Goal: Information Seeking & Learning: Learn about a topic

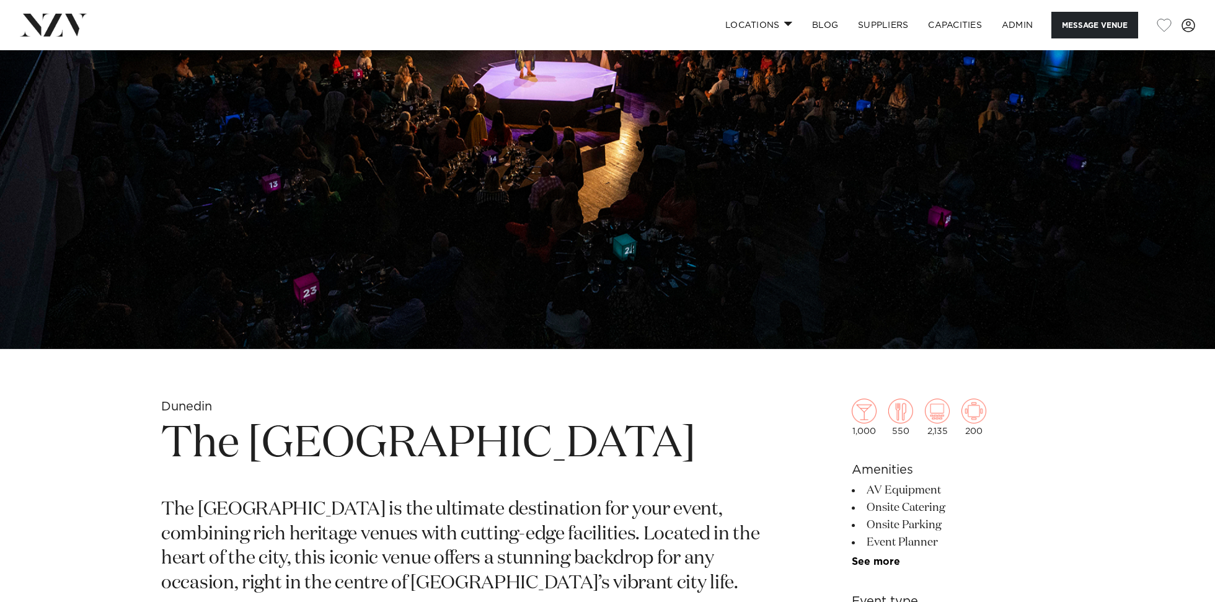
scroll to position [273, 0]
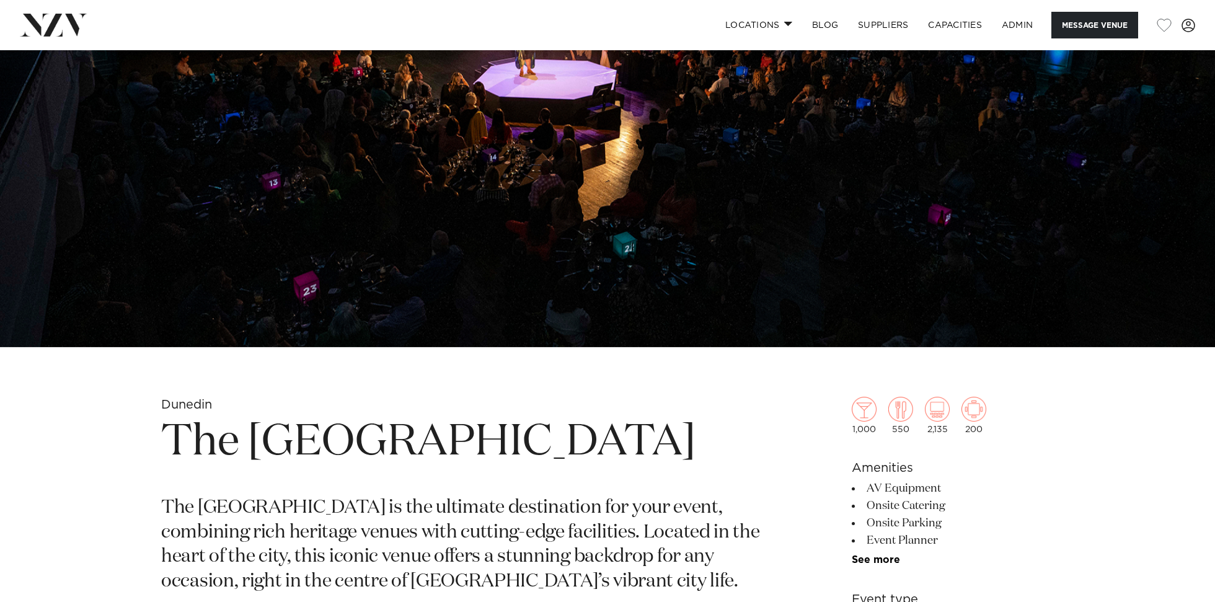
click at [441, 462] on h1 "The Dunedin Centre" at bounding box center [462, 442] width 602 height 57
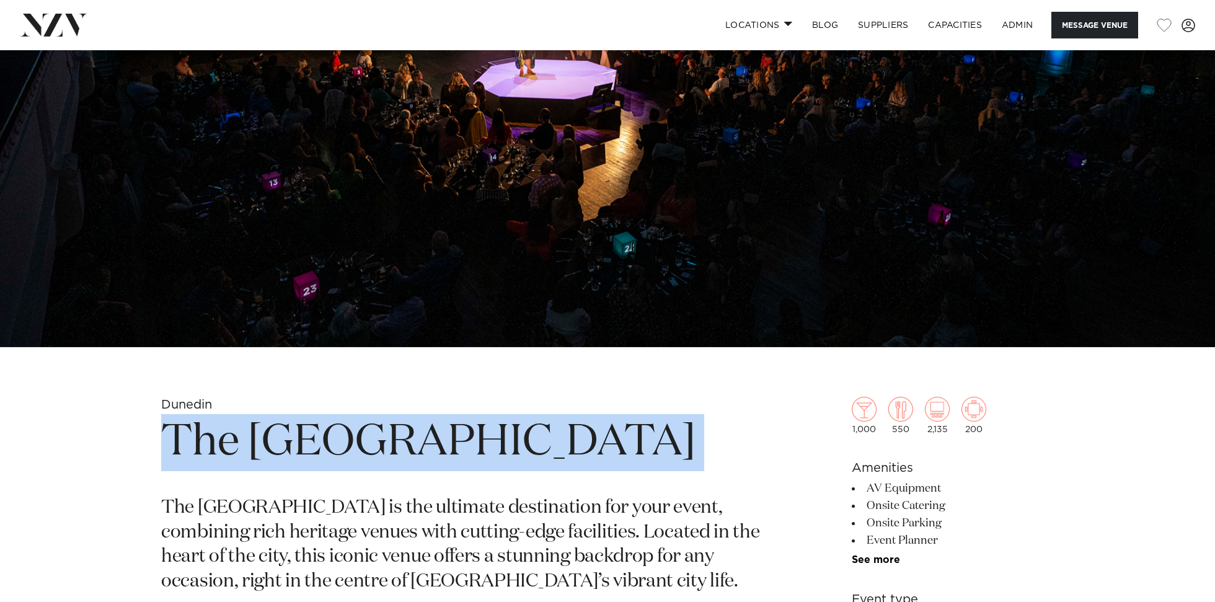
click at [441, 462] on h1 "The Dunedin Centre" at bounding box center [462, 442] width 602 height 57
copy section "The Dunedin Centre"
click at [480, 341] on img at bounding box center [607, 63] width 1215 height 570
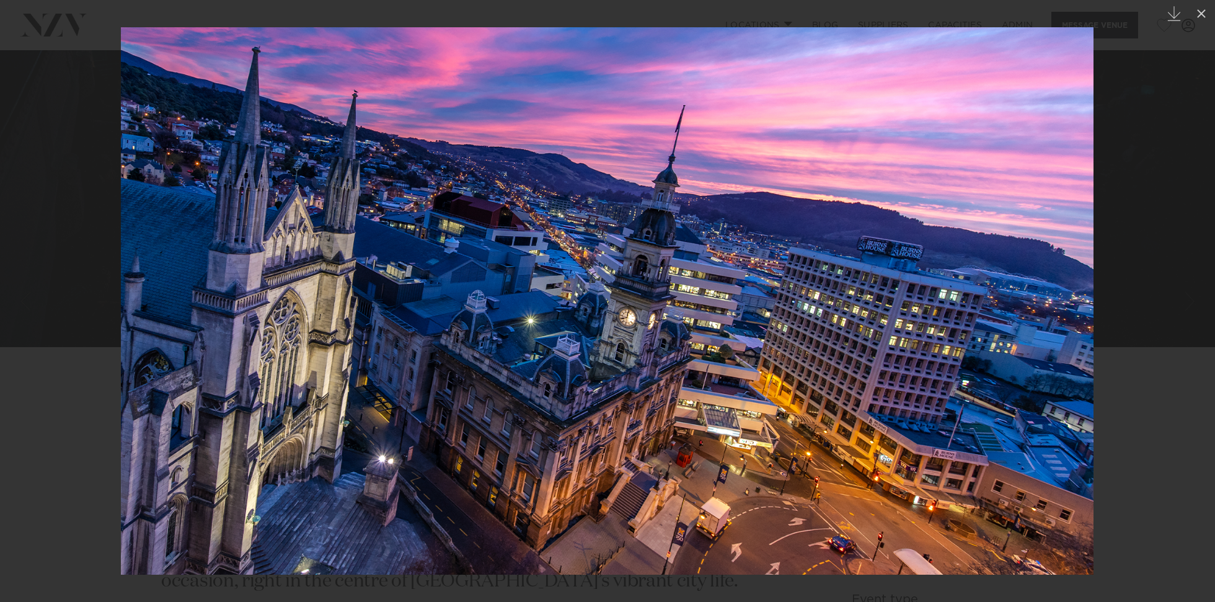
click at [626, 322] on img at bounding box center [607, 300] width 972 height 547
click at [1148, 218] on div at bounding box center [607, 301] width 1215 height 602
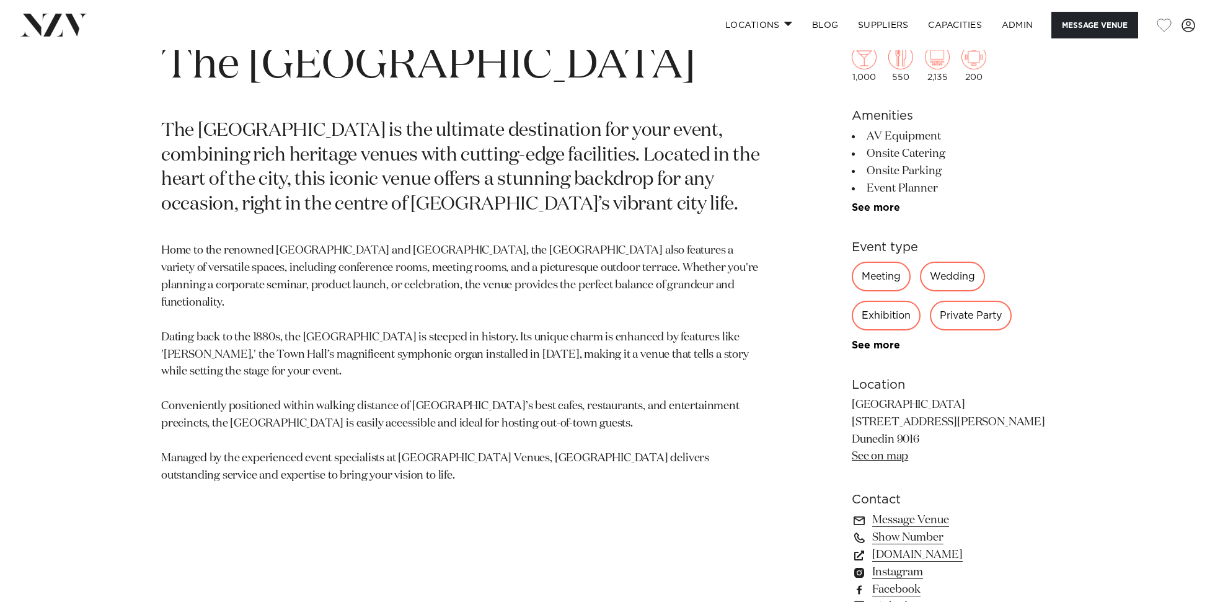
click at [420, 344] on p "Home to the renowned Dunedin Town Hall and Glenroy Auditorium, the Dunedin Cent…" at bounding box center [462, 363] width 602 height 242
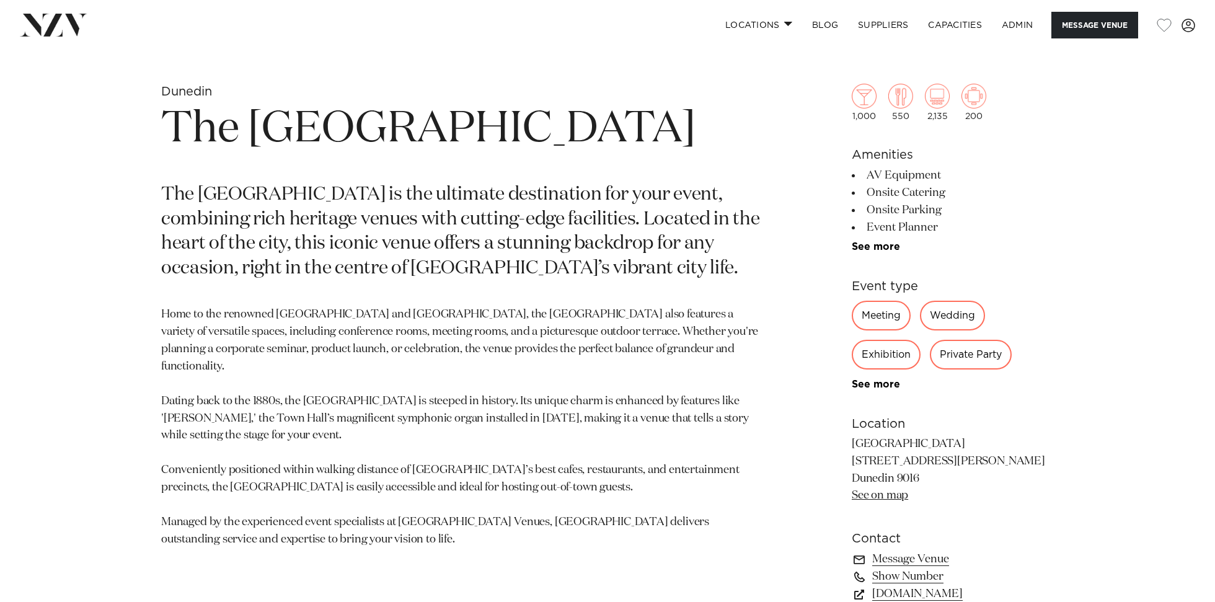
scroll to position [580, 0]
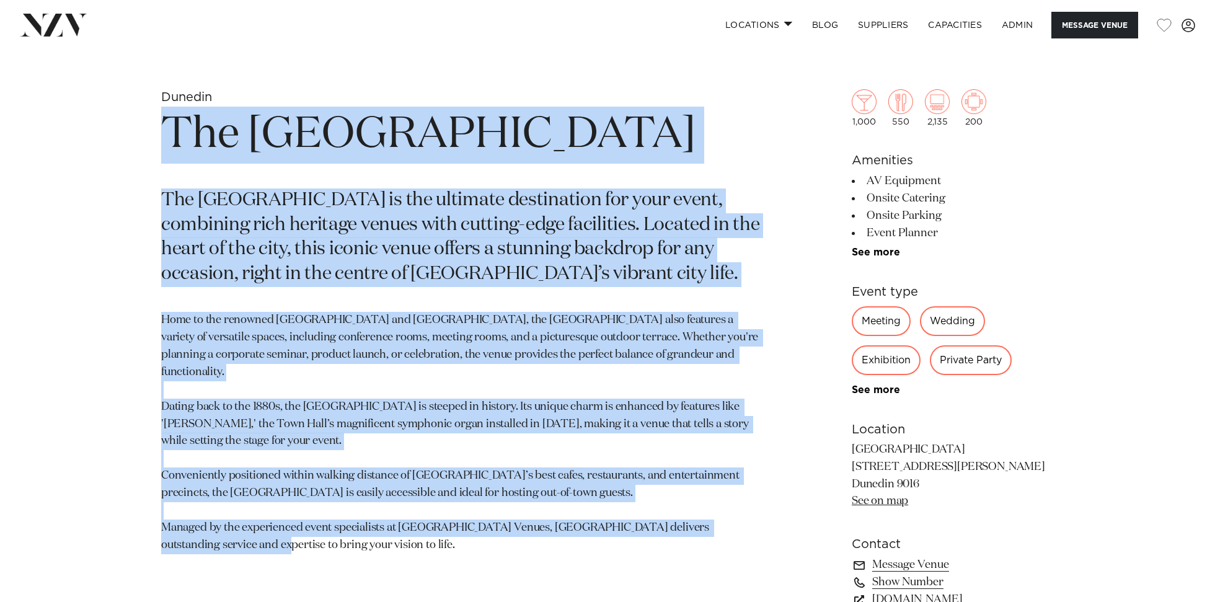
drag, startPoint x: 360, startPoint y: 529, endPoint x: 147, endPoint y: 135, distance: 448.1
click at [147, 135] on div "Dunedin The Dunedin Centre The Dunedin Centre is the ultimate destination for y…" at bounding box center [607, 438] width 1055 height 698
copy section "The Dunedin Centre The Dunedin Centre is the ultimate destination for your even…"
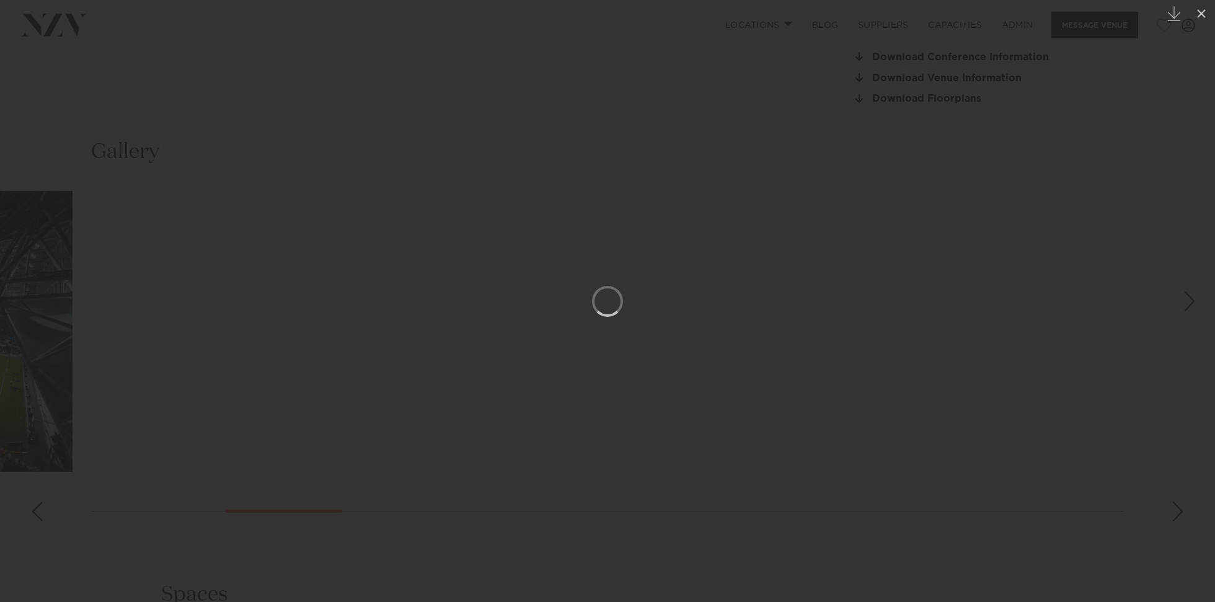
scroll to position [1246, 0]
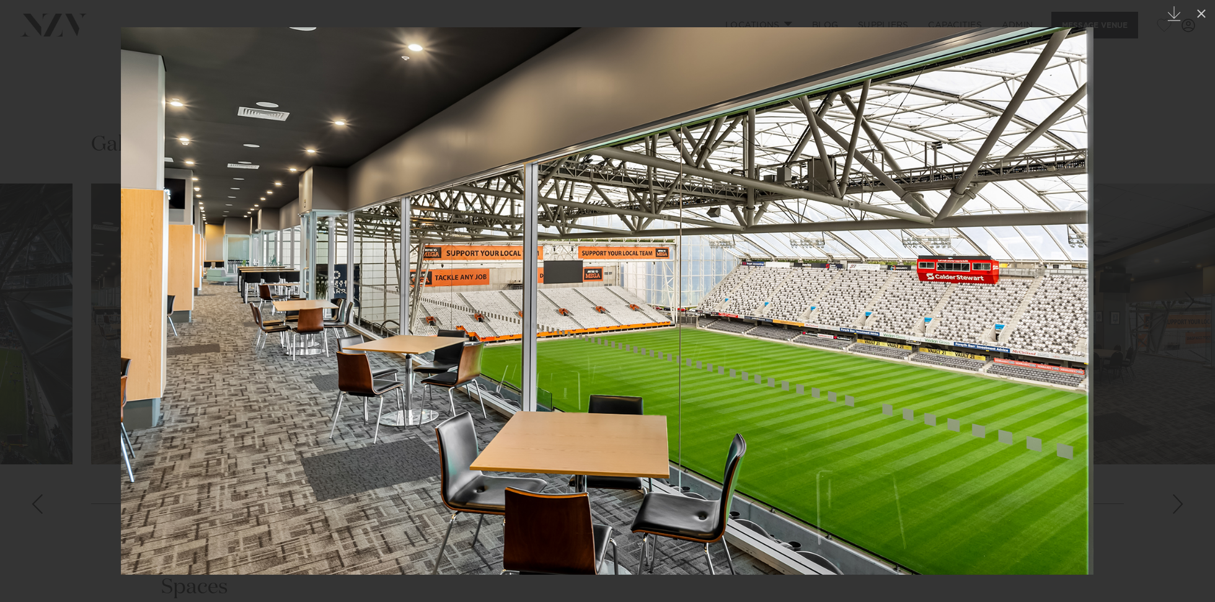
click at [64, 136] on div at bounding box center [607, 301] width 1215 height 602
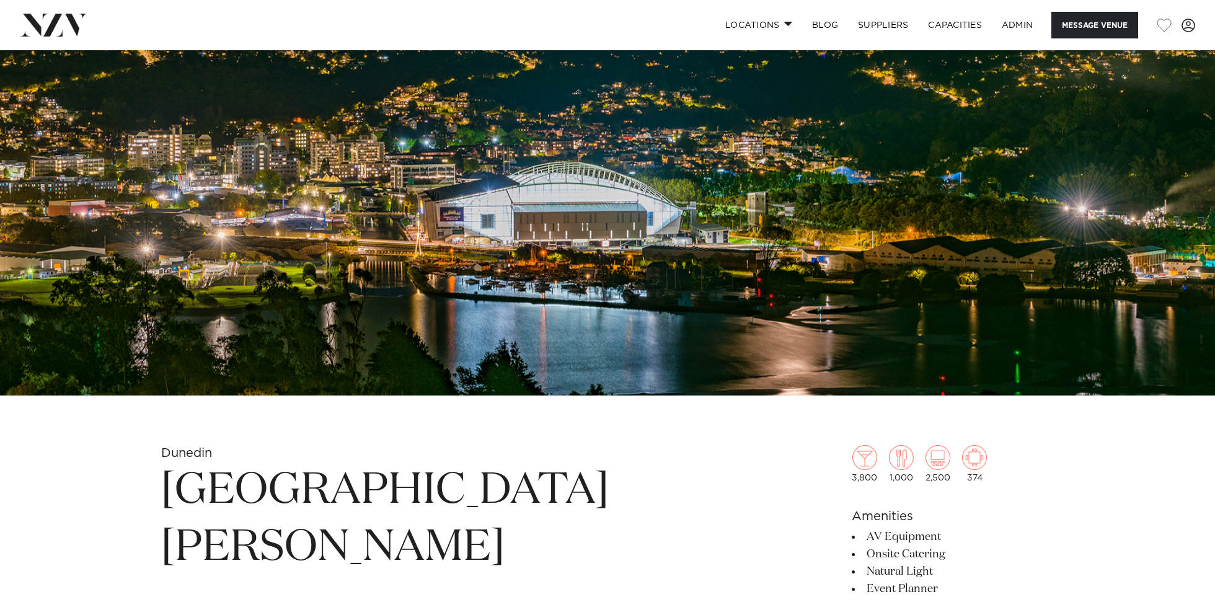
scroll to position [362, 0]
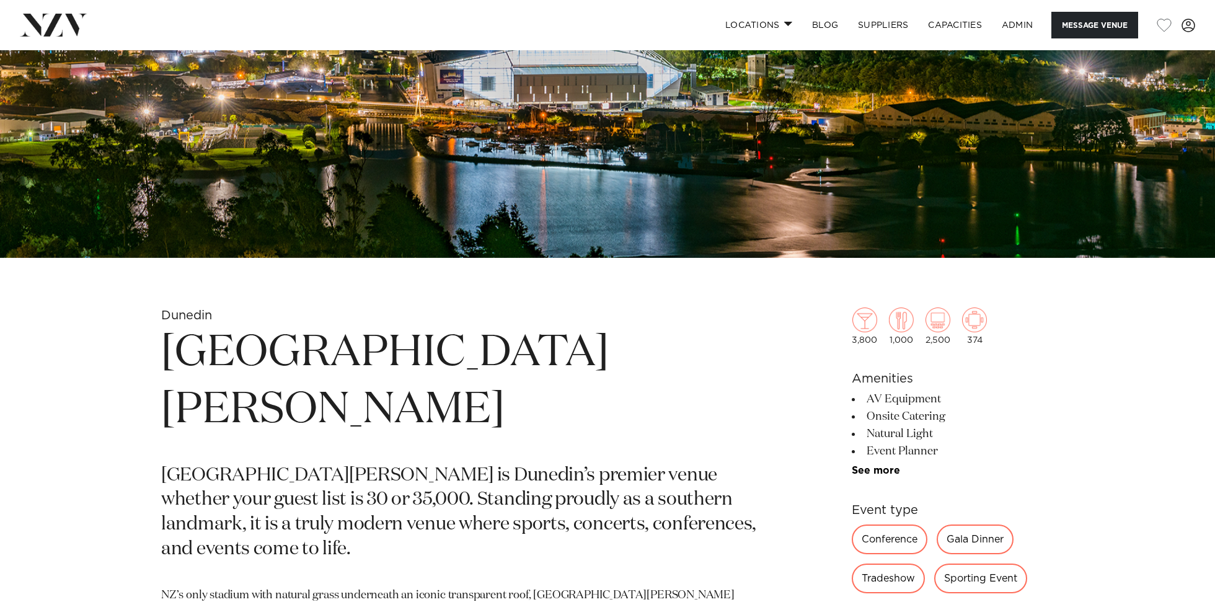
click at [499, 361] on h1 "Forsyth Barr Stadium" at bounding box center [462, 382] width 602 height 114
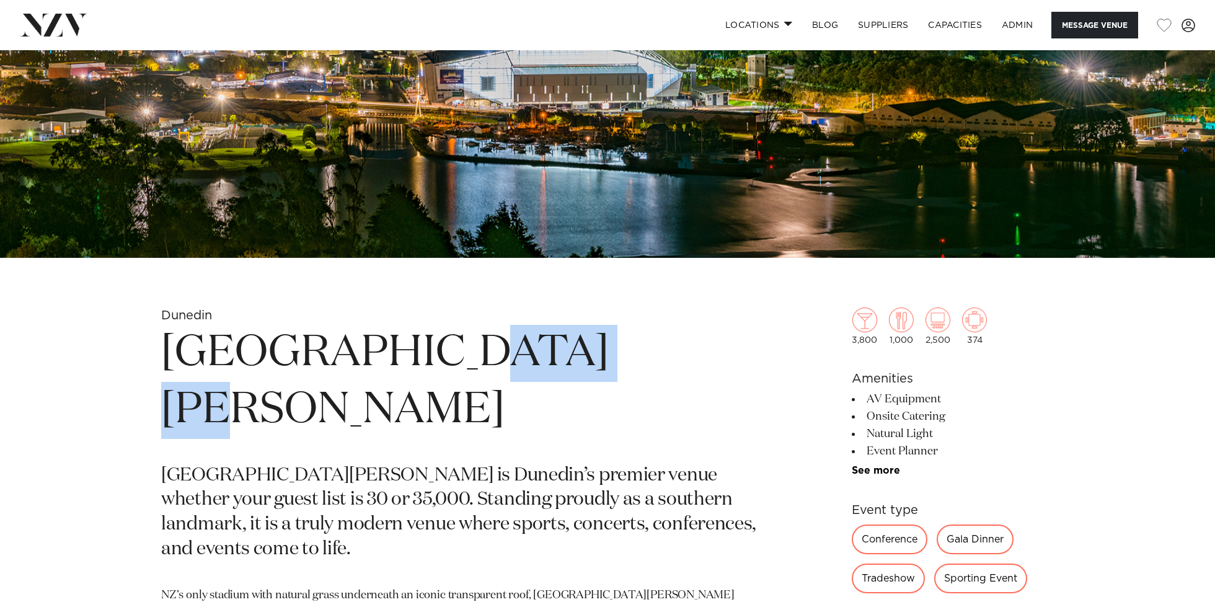
click at [499, 361] on h1 "Forsyth Barr Stadium" at bounding box center [462, 382] width 602 height 114
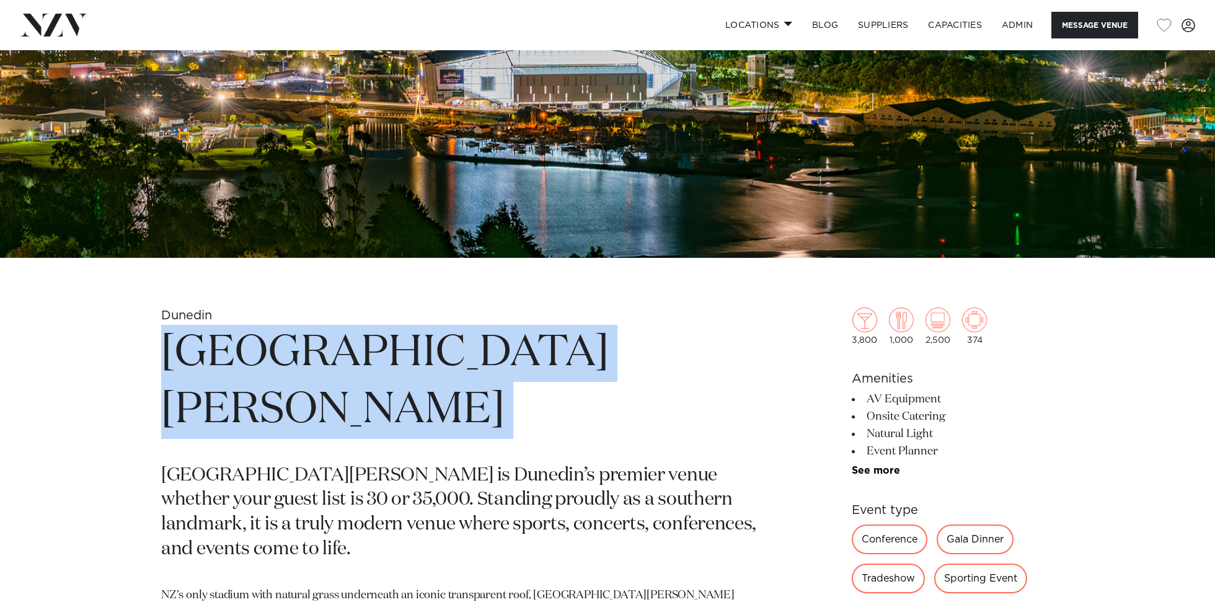
copy section "Forsyth Barr Stadium"
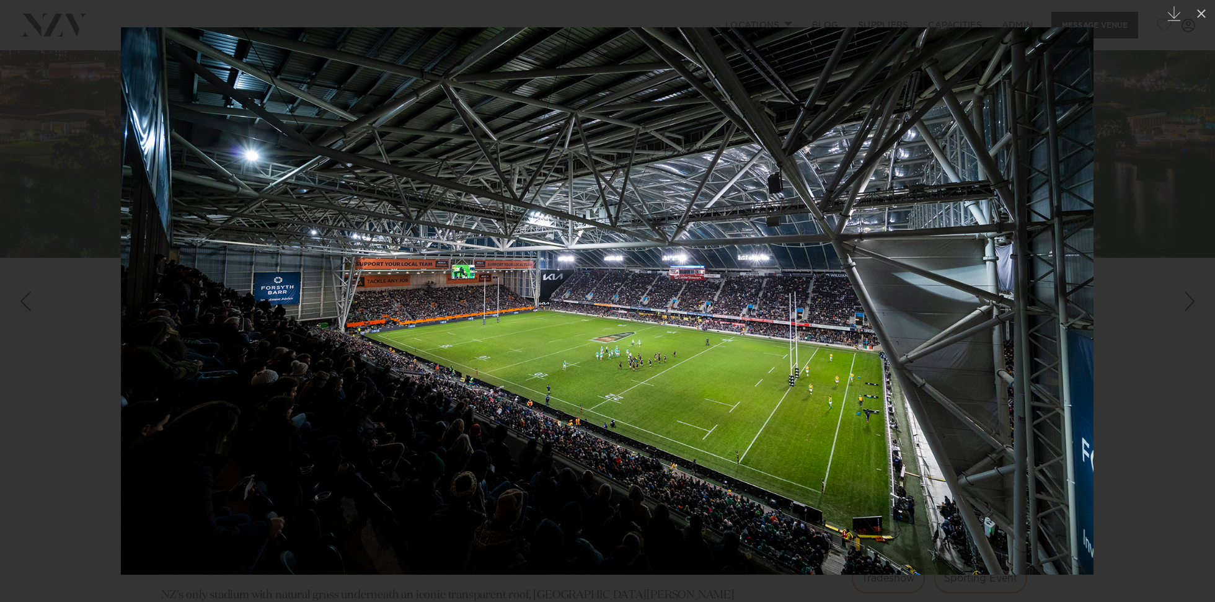
click at [521, 333] on img at bounding box center [607, 300] width 972 height 547
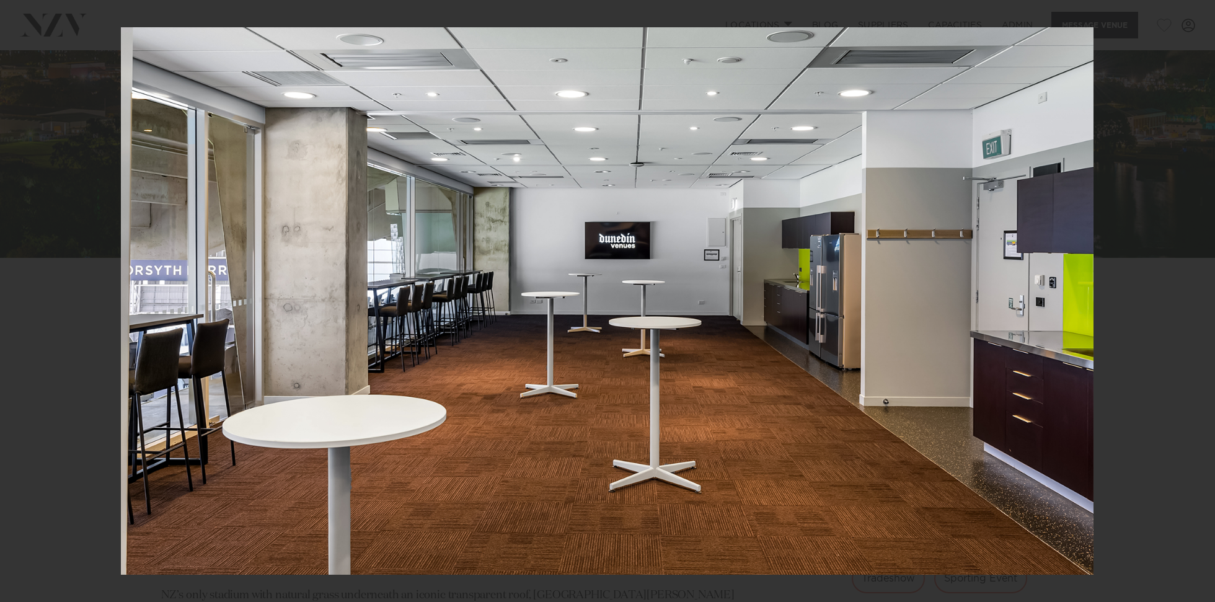
click at [1158, 181] on div at bounding box center [607, 301] width 1215 height 602
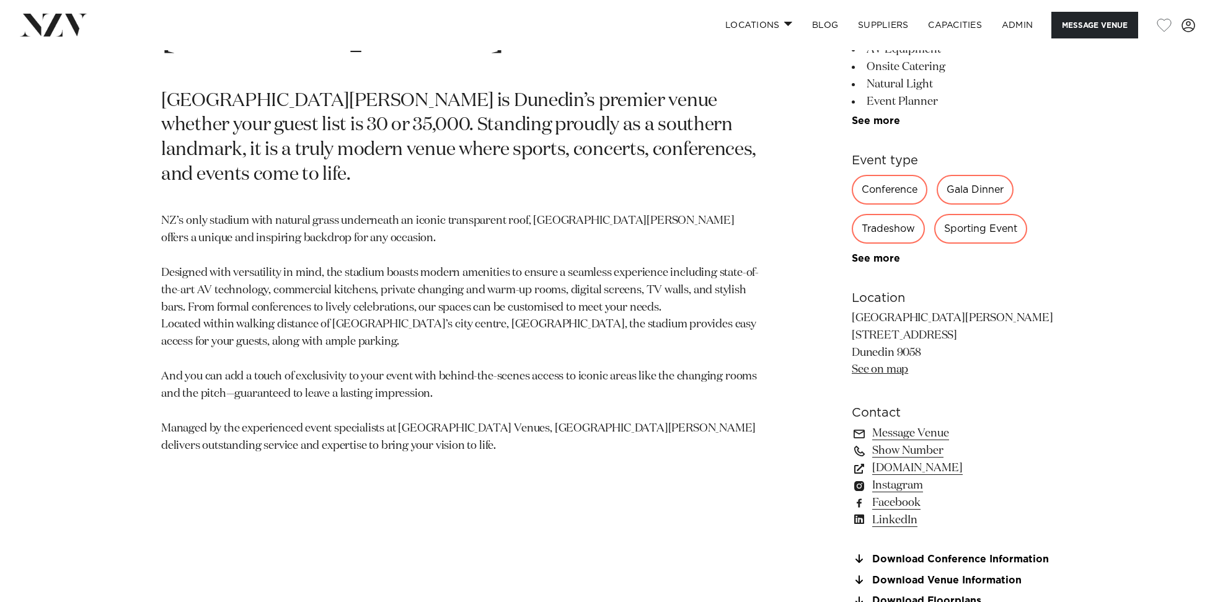
click at [422, 345] on p "NZ’s only stadium with natural grass underneath an iconic transparent roof, For…" at bounding box center [462, 334] width 602 height 242
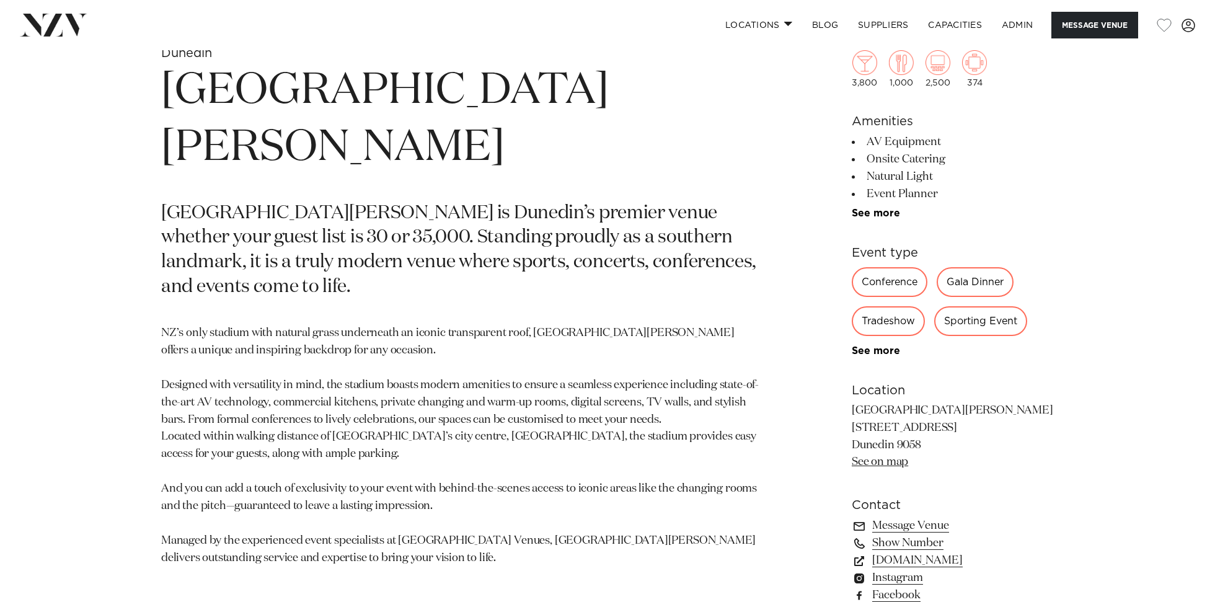
scroll to position [605, 0]
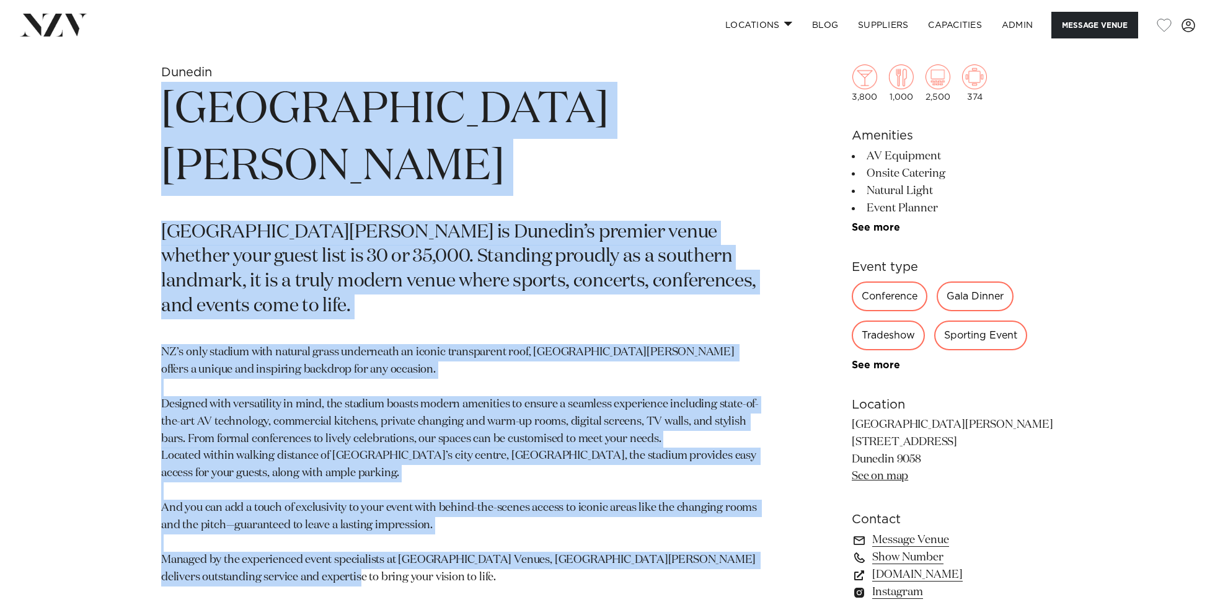
drag, startPoint x: 367, startPoint y: 527, endPoint x: 90, endPoint y: 90, distance: 518.2
click at [90, 89] on div "Dunedin Forsyth Barr Stadium Forsyth Barr Stadium is Dunedin’s premier venue wh…" at bounding box center [607, 408] width 1055 height 689
copy section "Forsyth Barr Stadium Forsyth Barr Stadium is Dunedin’s premier venue whether yo…"
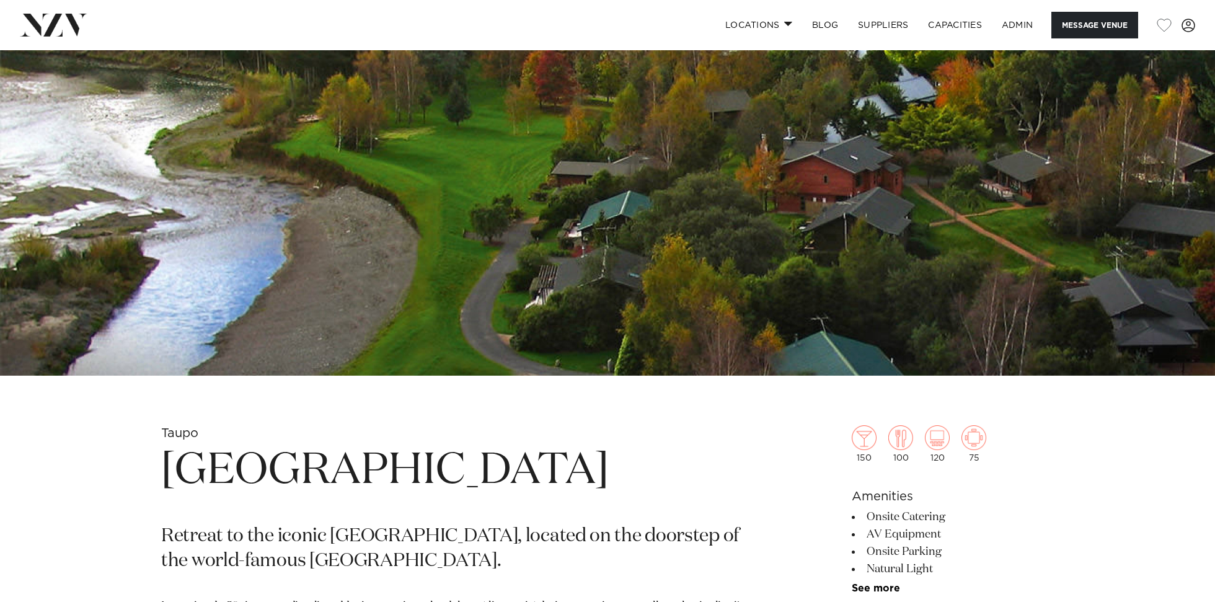
scroll to position [250, 0]
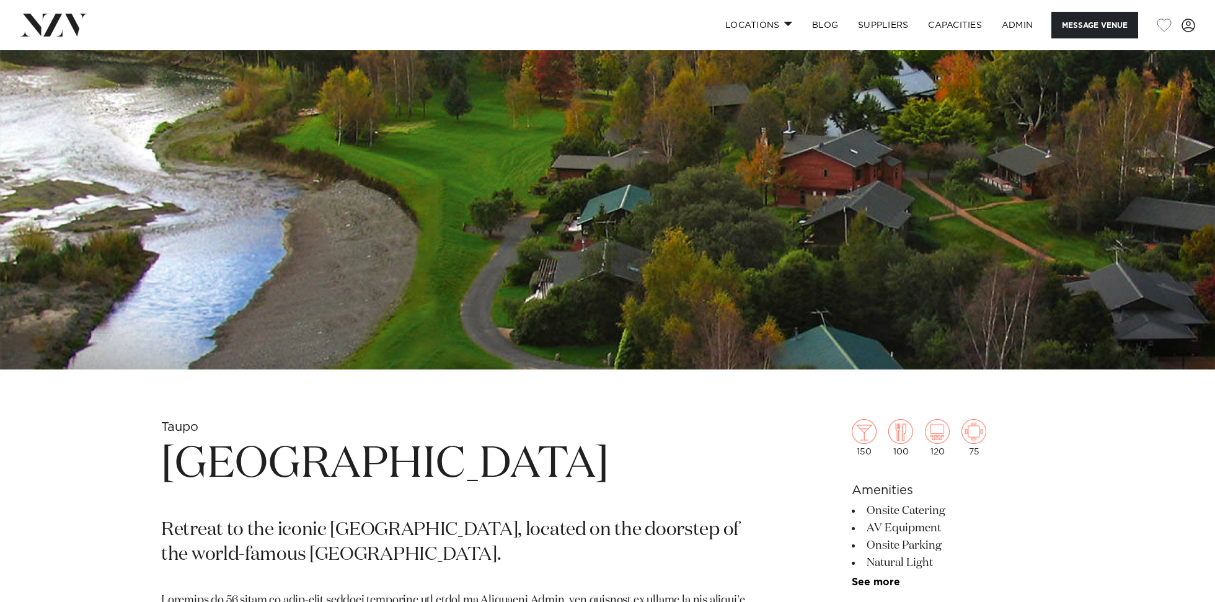
click at [317, 457] on h1 "Tongariro Lodge" at bounding box center [462, 464] width 602 height 57
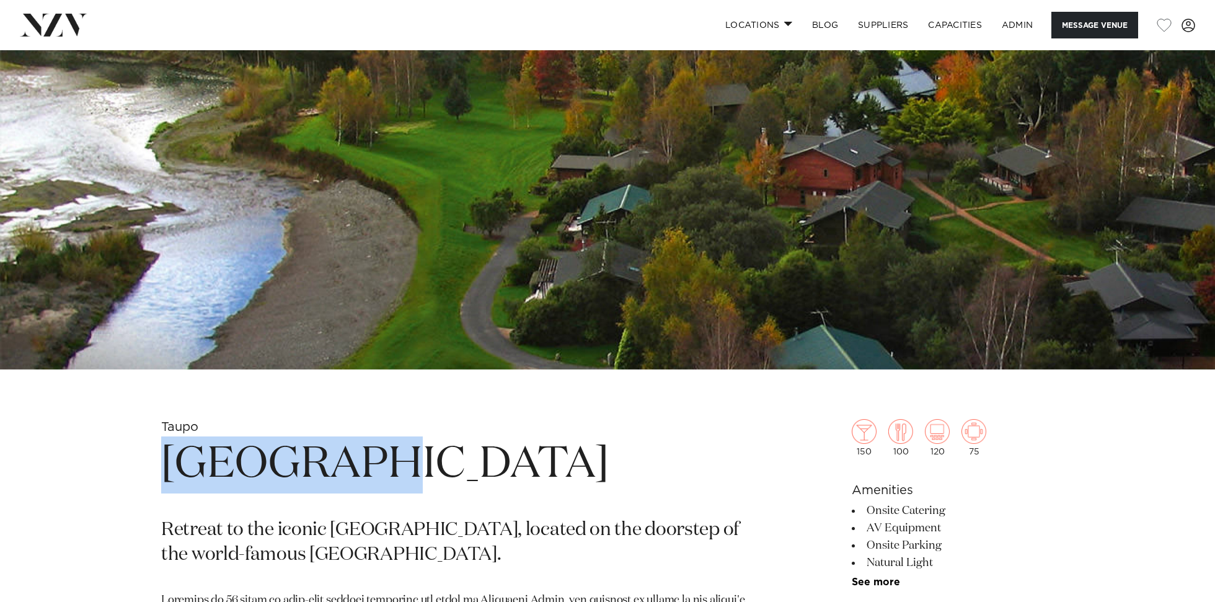
click at [317, 457] on h1 "Tongariro Lodge" at bounding box center [462, 464] width 602 height 57
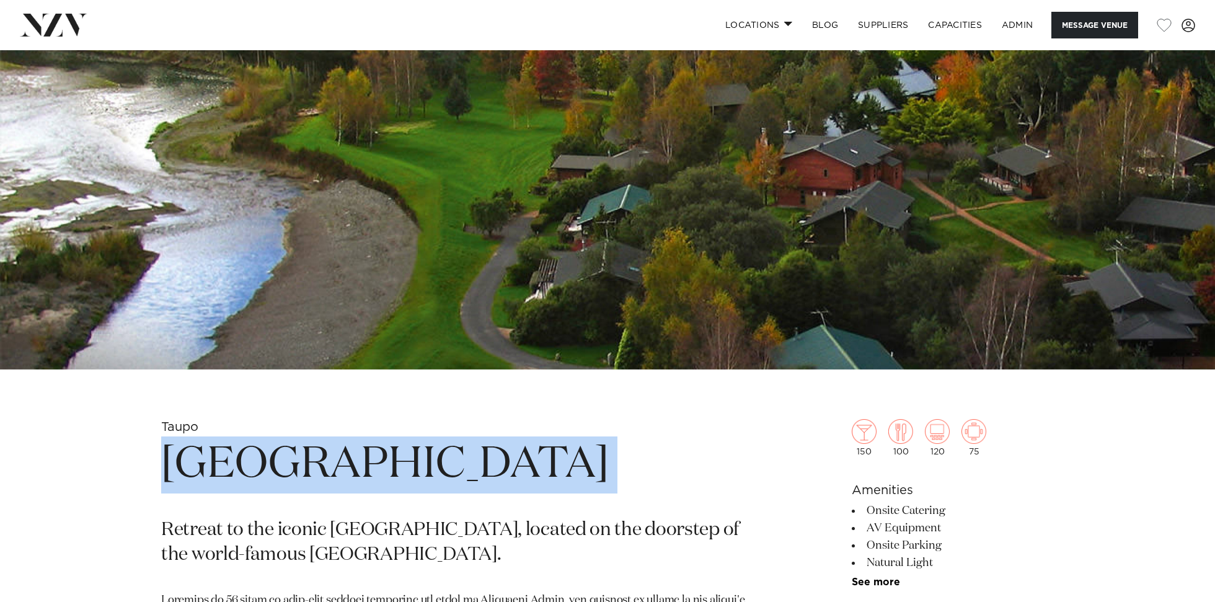
click at [317, 457] on h1 "Tongariro Lodge" at bounding box center [462, 464] width 602 height 57
copy section "Tongariro Lodge"
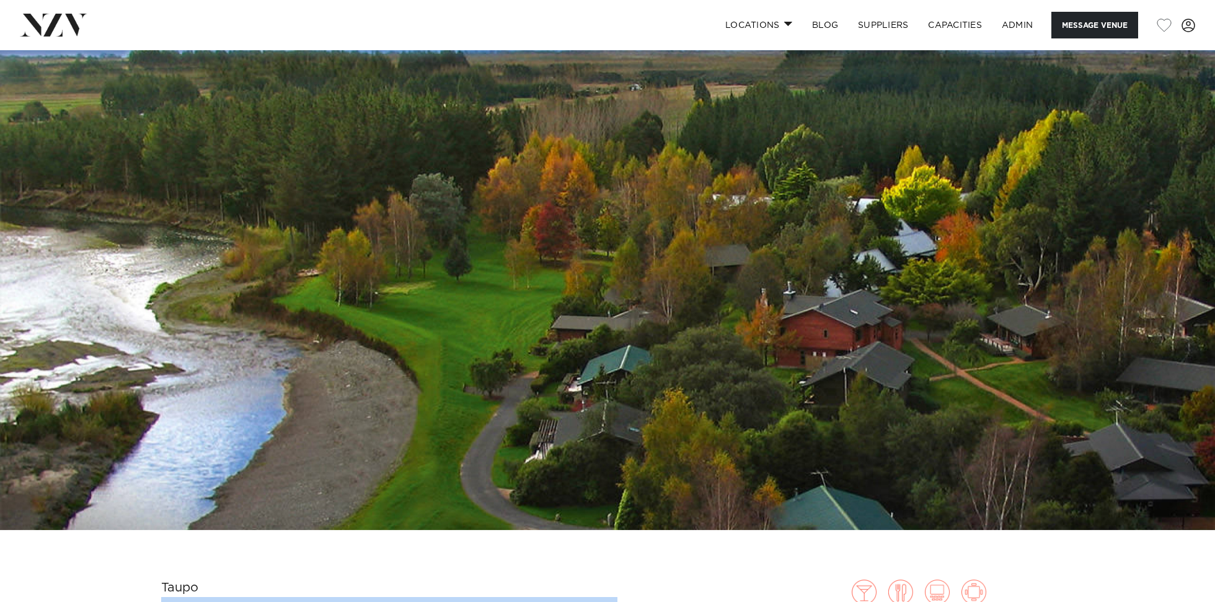
scroll to position [82, 0]
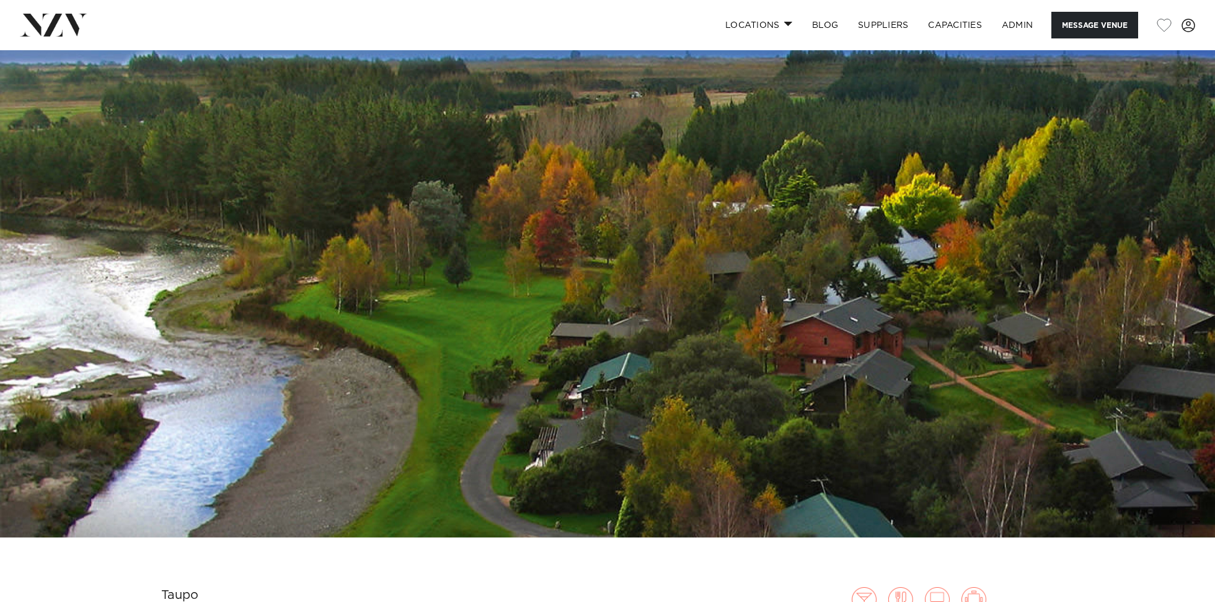
click at [470, 268] on img at bounding box center [607, 253] width 1215 height 570
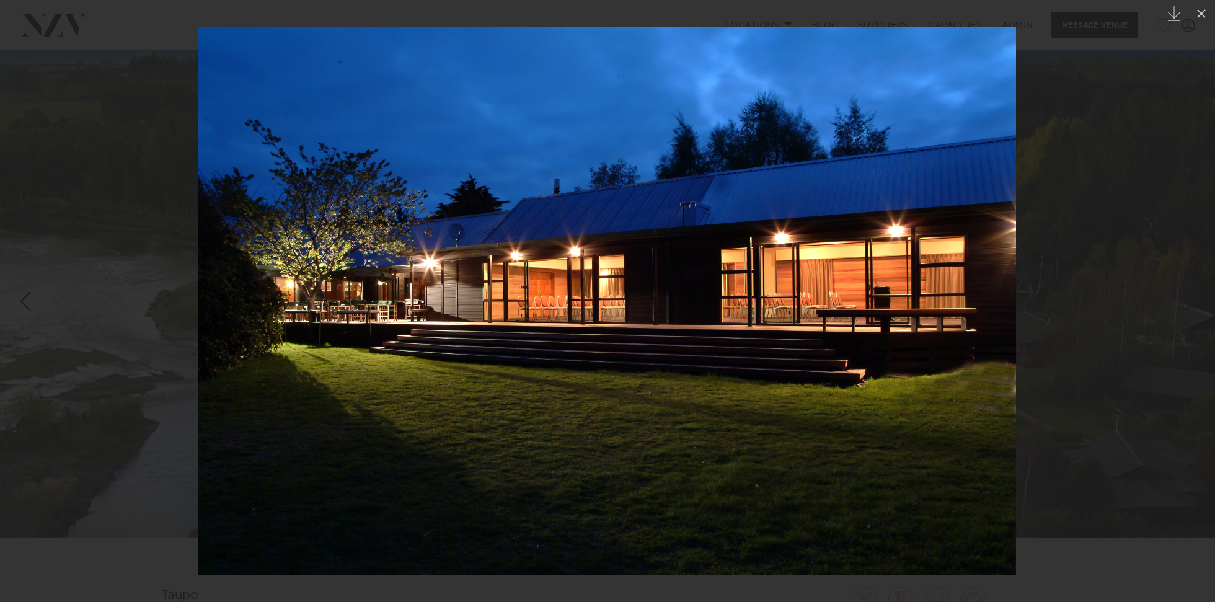
click at [1114, 176] on div at bounding box center [607, 301] width 1215 height 602
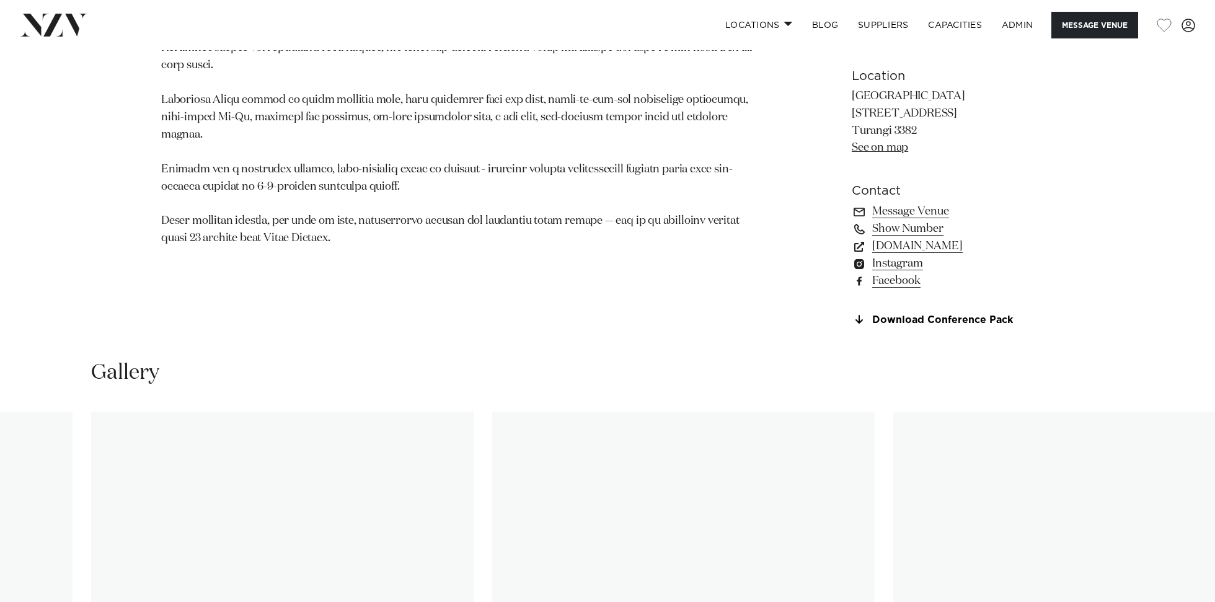
scroll to position [925, 0]
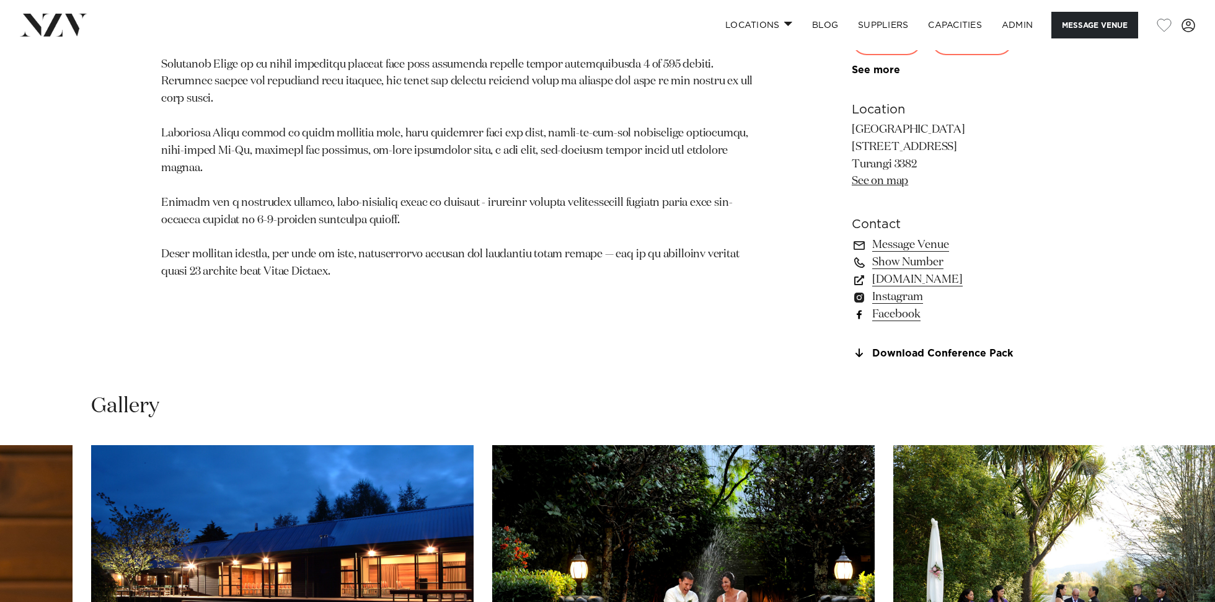
click at [898, 310] on link "Facebook" at bounding box center [952, 314] width 202 height 17
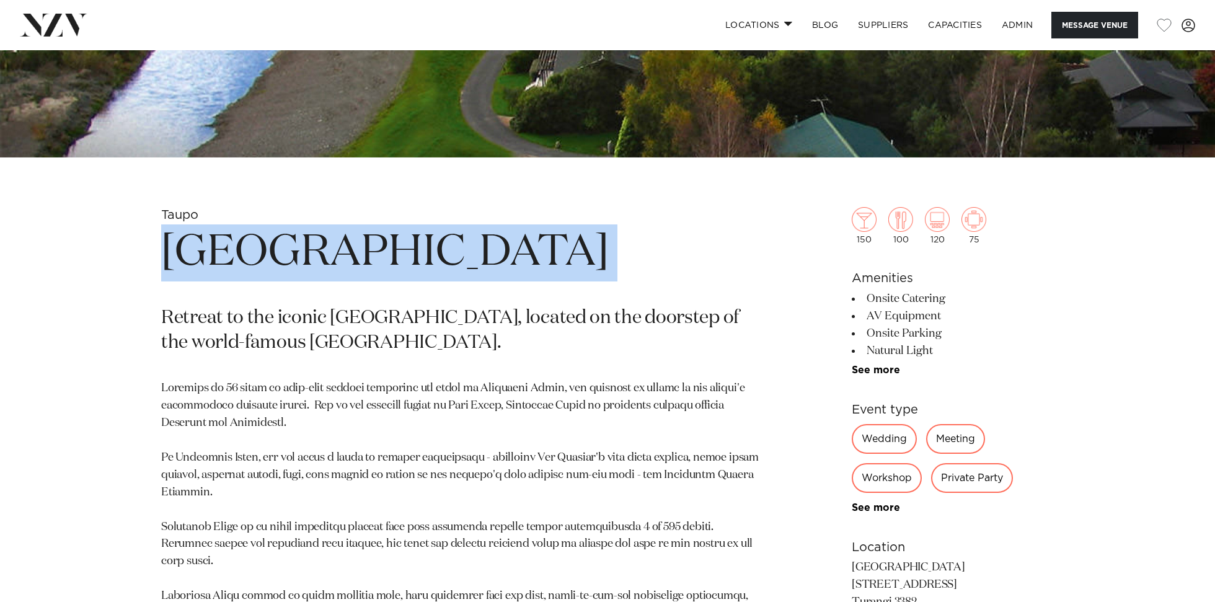
scroll to position [0, 0]
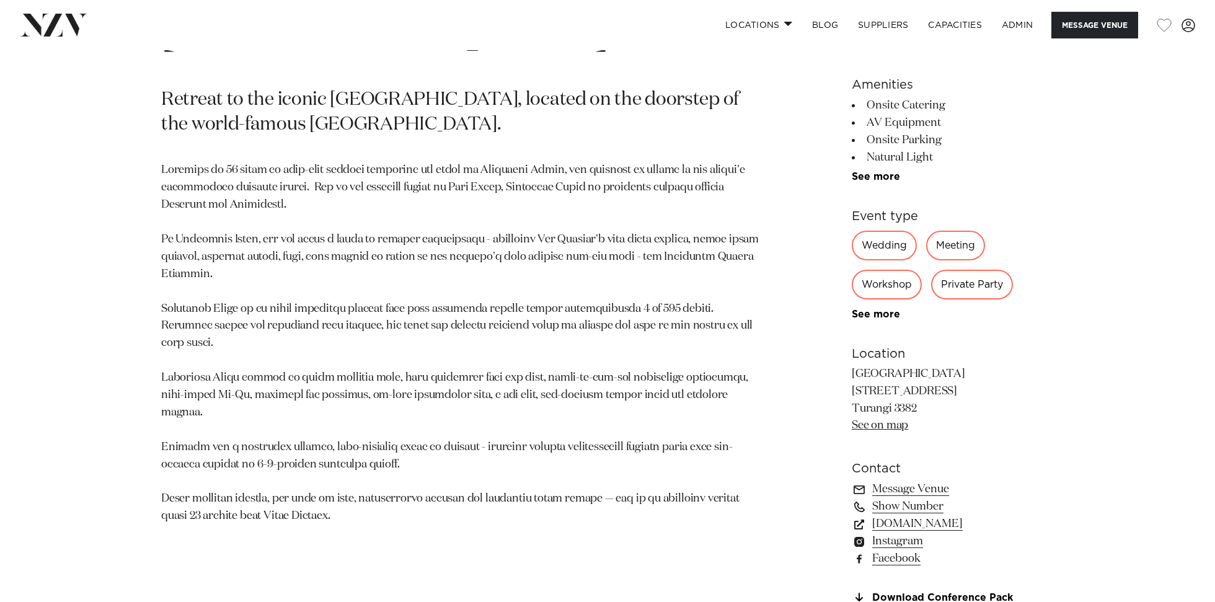
click at [470, 399] on p at bounding box center [462, 343] width 602 height 363
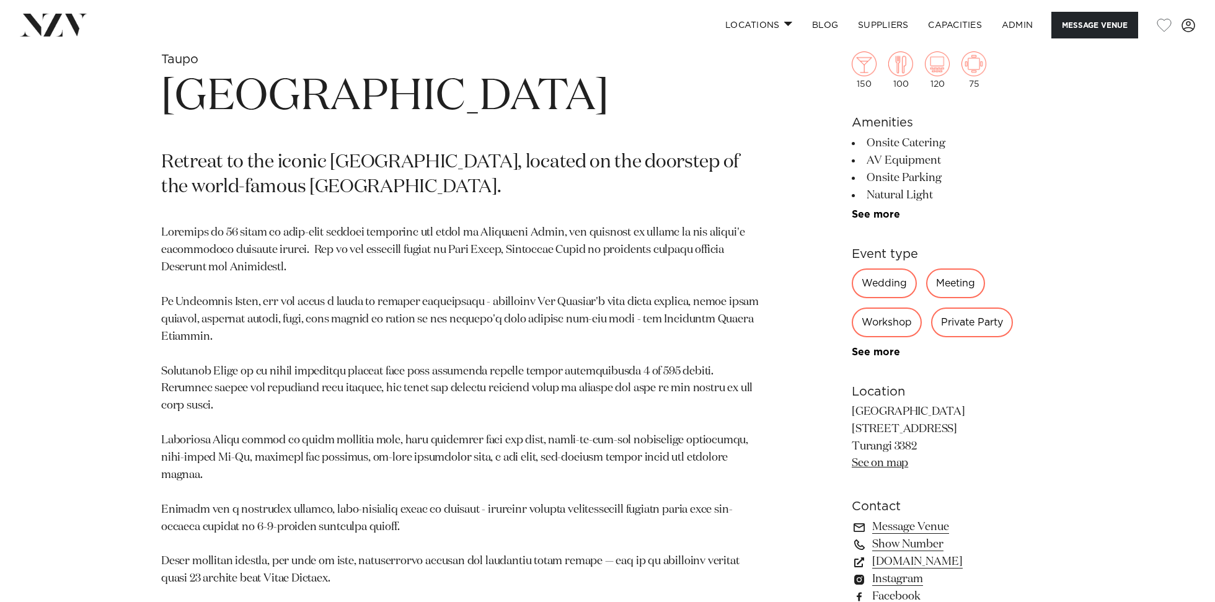
scroll to position [605, 0]
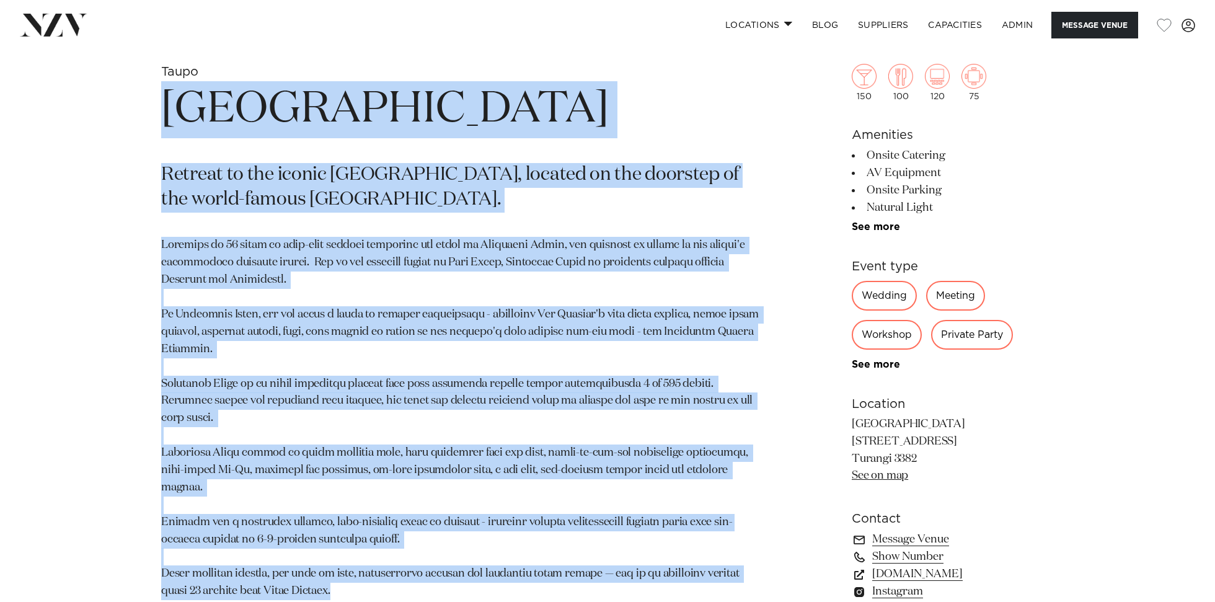
drag, startPoint x: 330, startPoint y: 560, endPoint x: 154, endPoint y: 115, distance: 478.5
click at [154, 115] on div "Taupo Tongariro Lodge Retreat to the iconic Tongariro Lodge, located on the doo…" at bounding box center [607, 378] width 1055 height 629
copy section "Tongariro Lodge Retreat to the iconic Tongariro Lodge, located on the doorstep …"
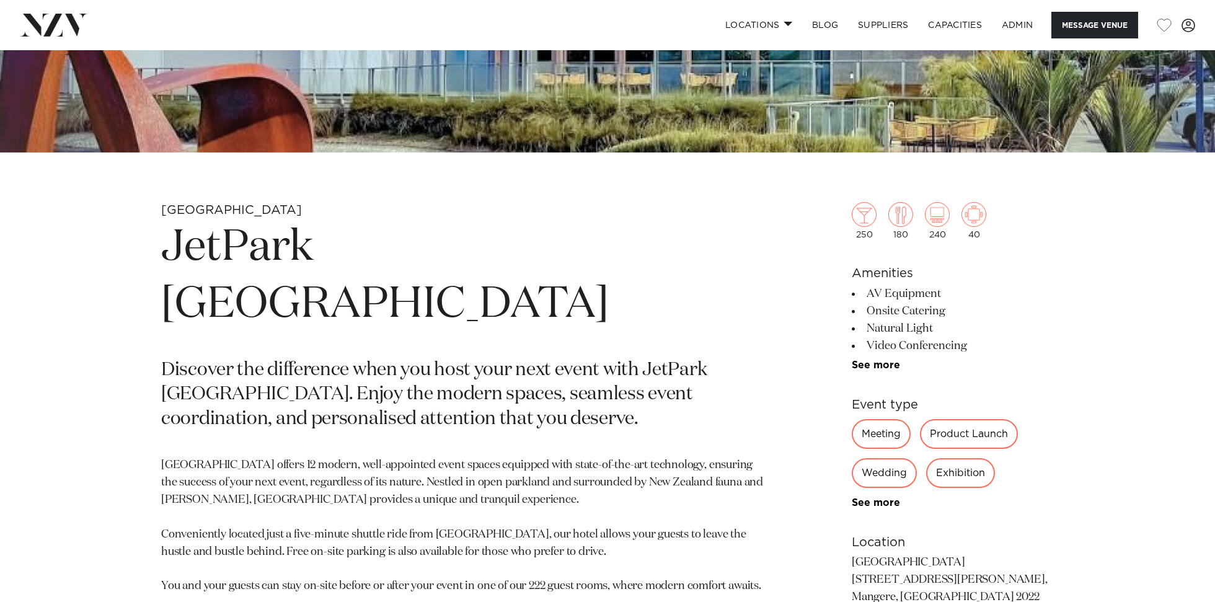
scroll to position [573, 0]
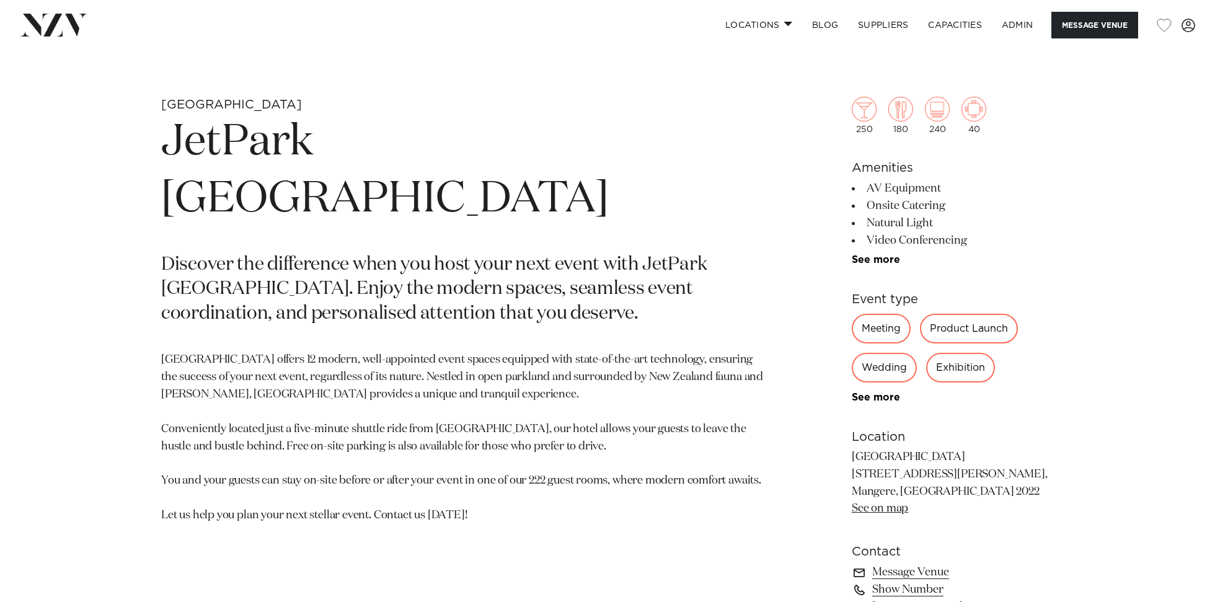
click at [150, 274] on div "Auckland JetPark Auckland Hotel Discover the difference when you host your next…" at bounding box center [607, 474] width 1055 height 755
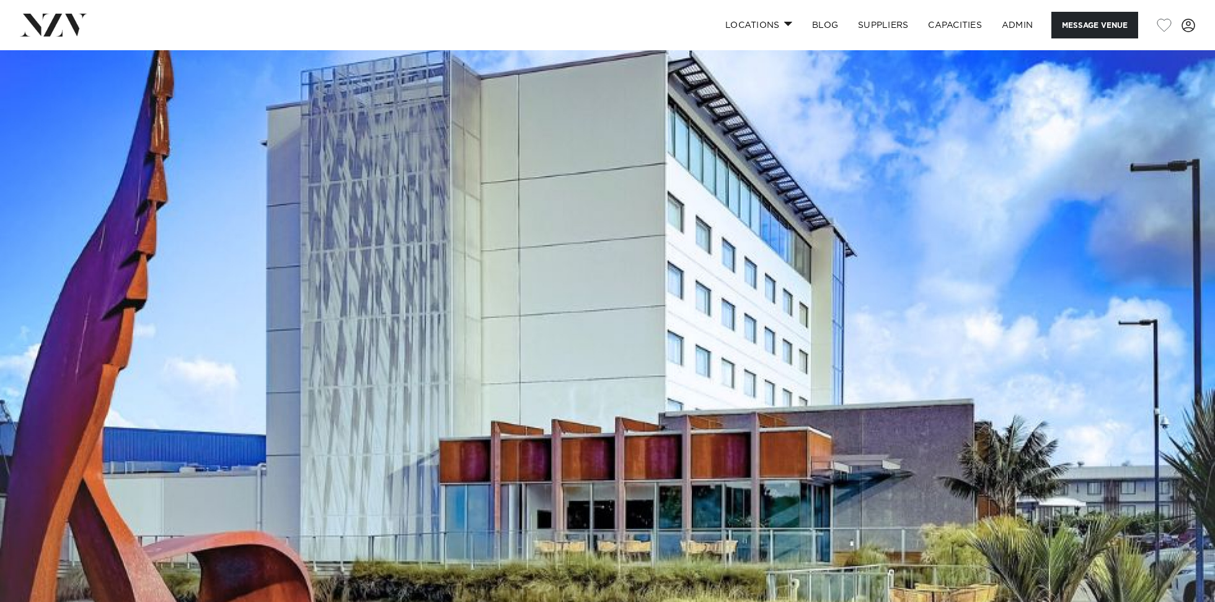
click at [510, 323] on img at bounding box center [607, 335] width 1215 height 570
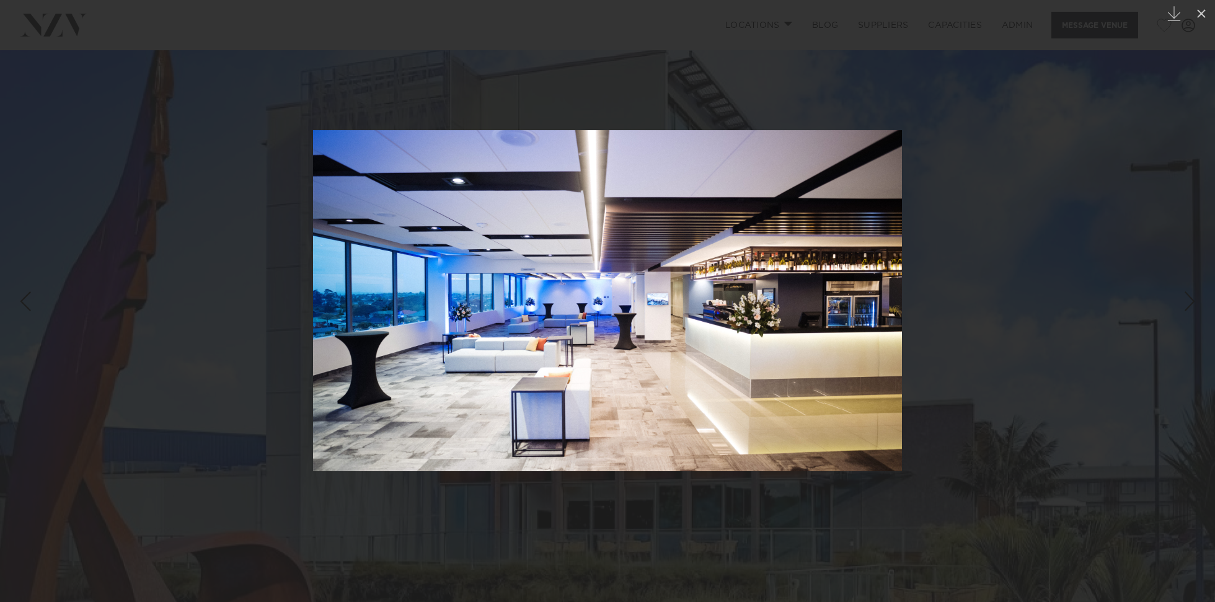
click at [234, 285] on div at bounding box center [607, 301] width 1215 height 602
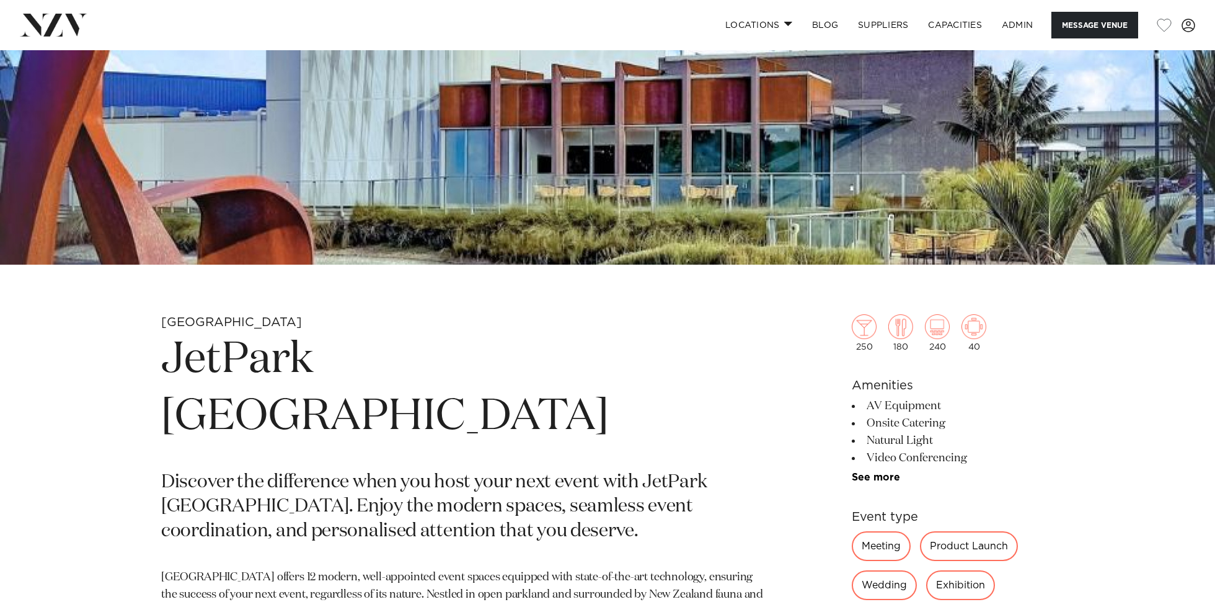
scroll to position [357, 0]
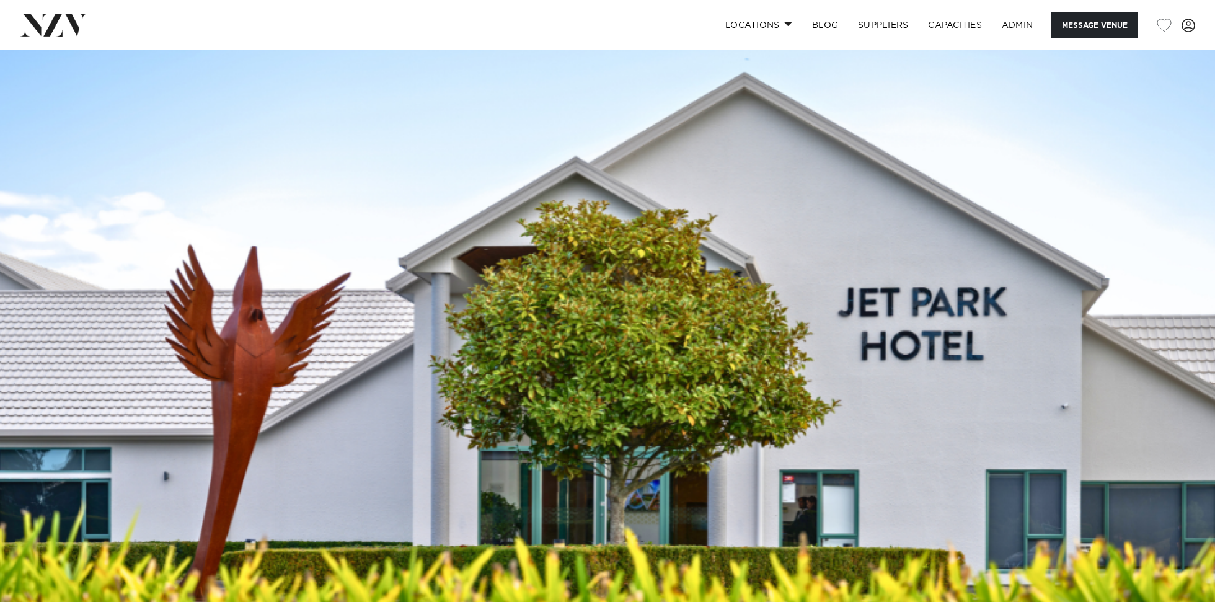
click at [369, 203] on img at bounding box center [607, 335] width 1215 height 570
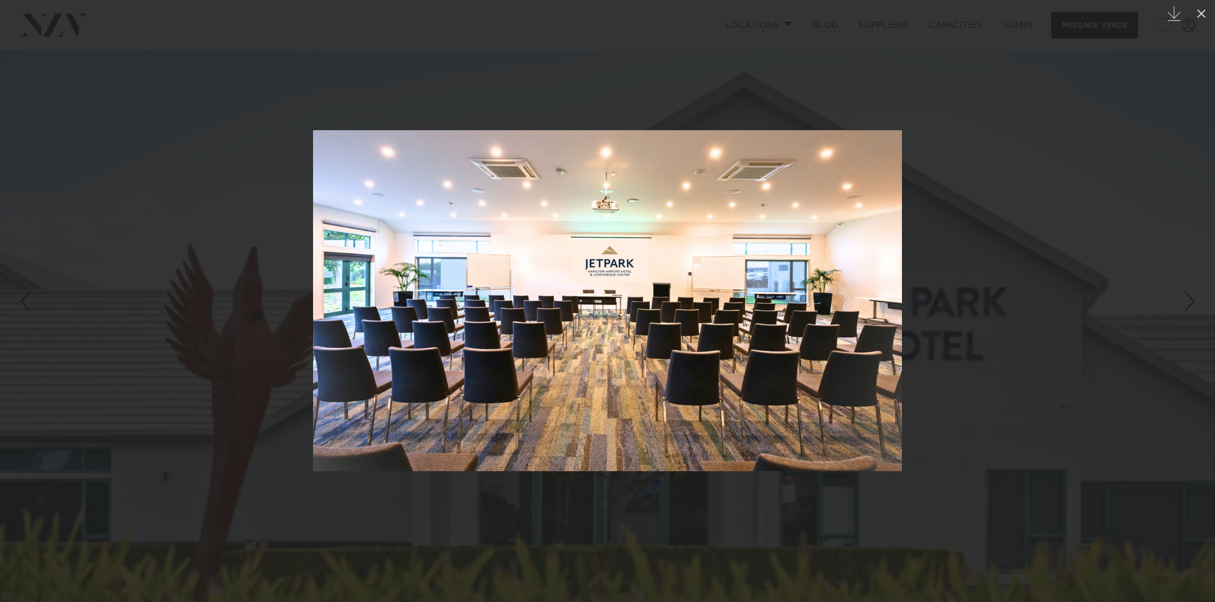
click at [235, 191] on div at bounding box center [607, 301] width 1215 height 602
